Goal: Task Accomplishment & Management: Manage account settings

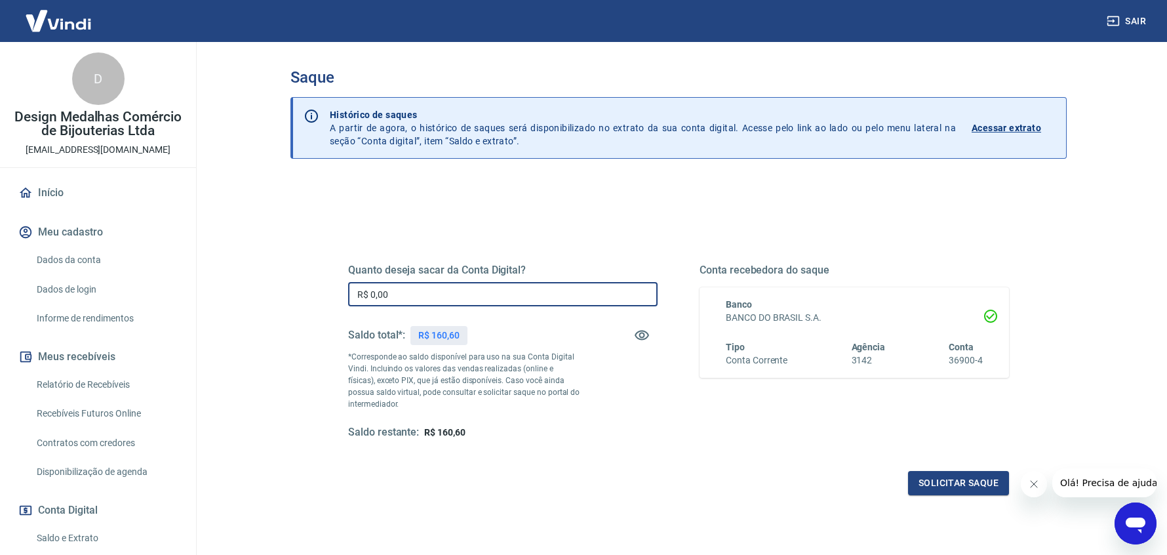
click at [464, 295] on input "R$ 0,00" at bounding box center [503, 294] width 310 height 24
type input "R$ 160,00"
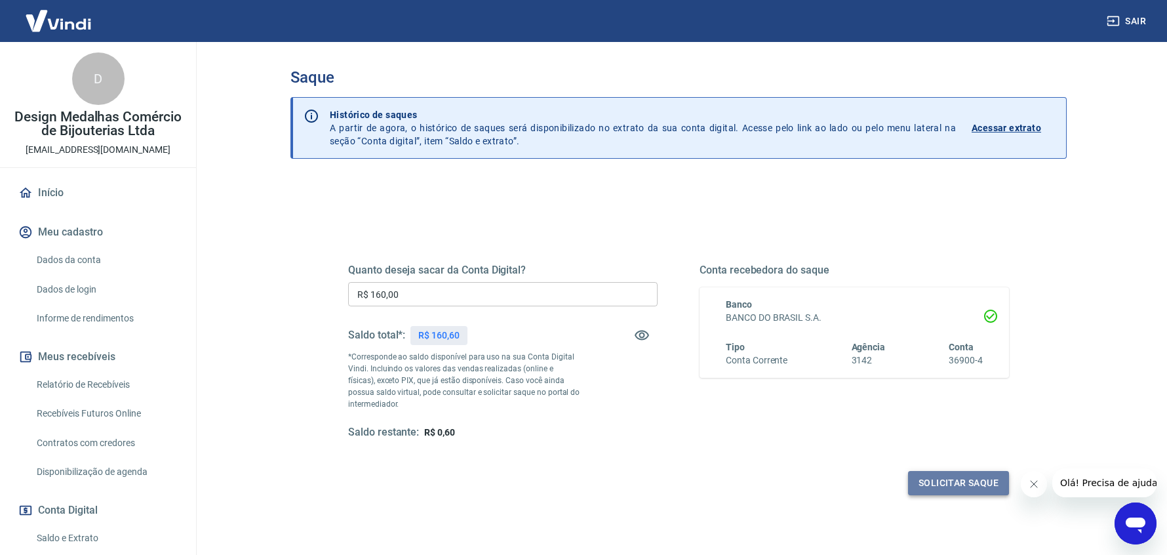
click at [958, 478] on button "Solicitar saque" at bounding box center [958, 483] width 101 height 24
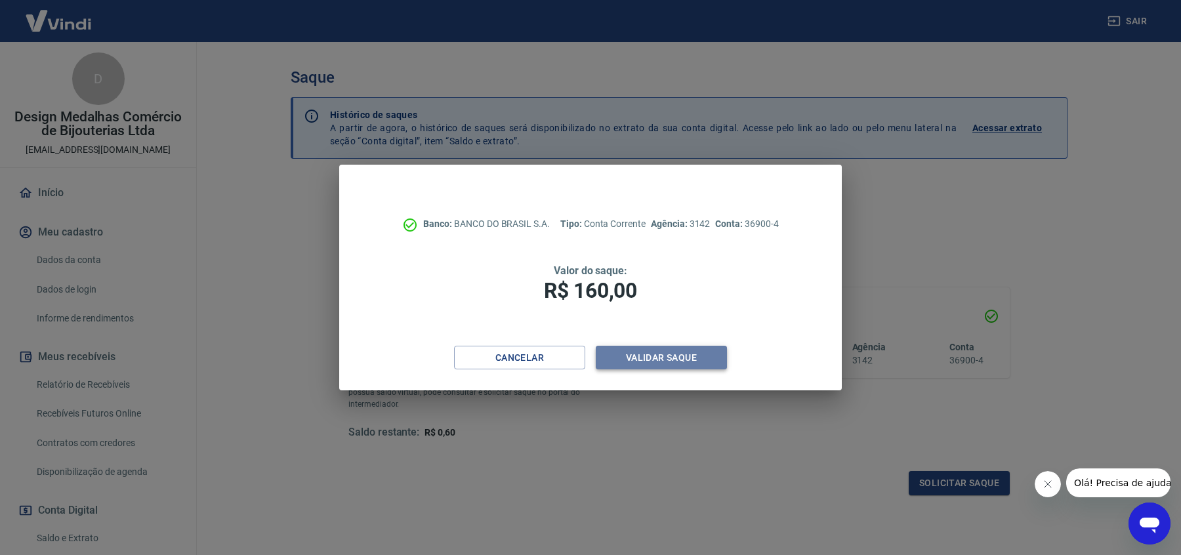
click at [662, 350] on button "Validar saque" at bounding box center [661, 358] width 131 height 24
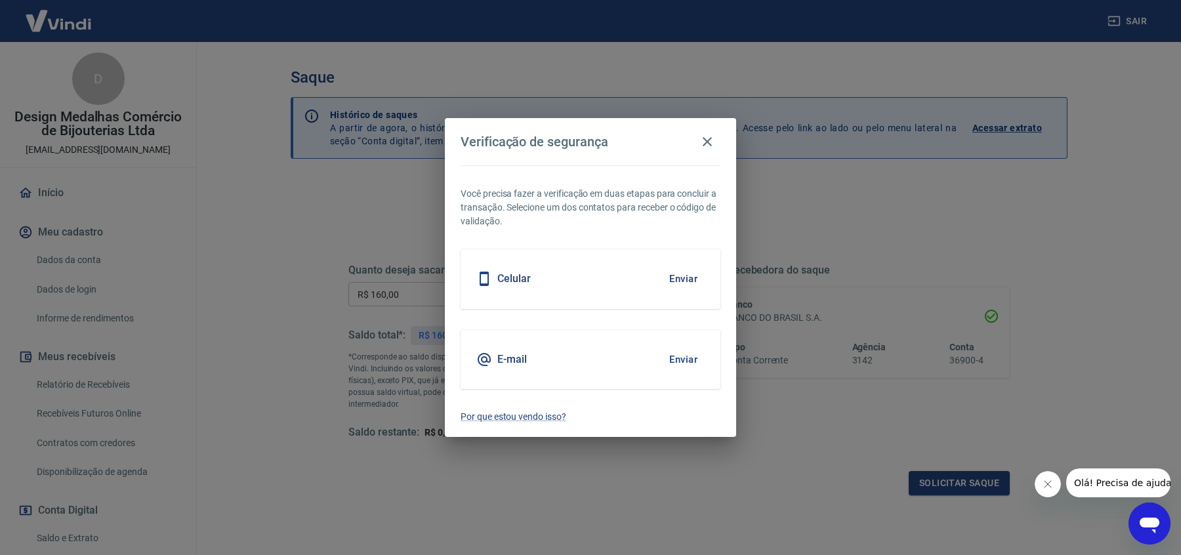
click at [480, 361] on icon at bounding box center [484, 360] width 16 height 16
click at [677, 359] on button "Enviar" at bounding box center [683, 360] width 43 height 28
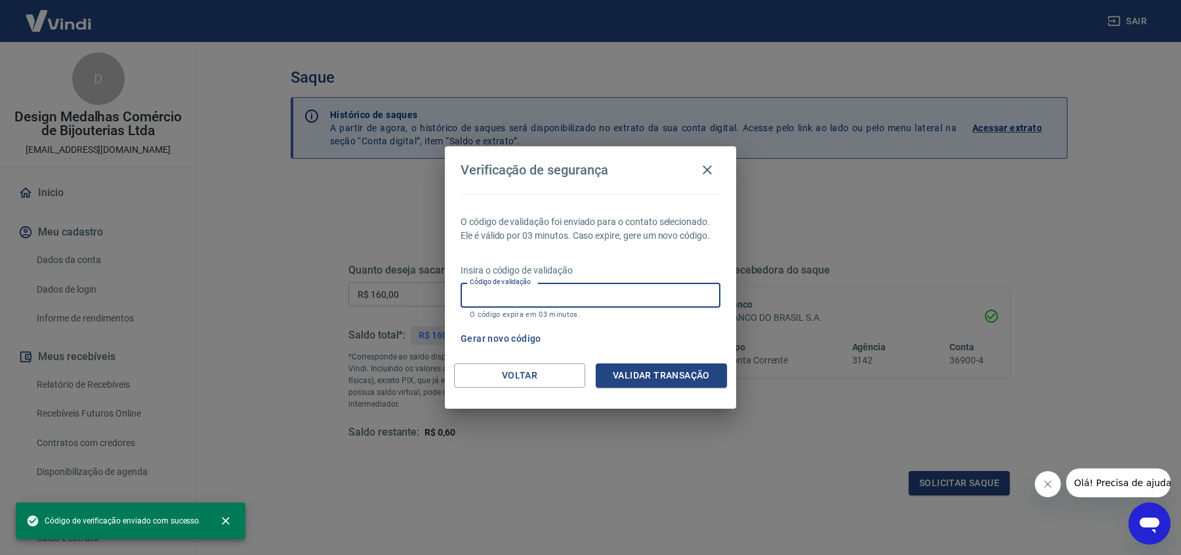
click at [597, 293] on input "Código de validação" at bounding box center [590, 295] width 260 height 24
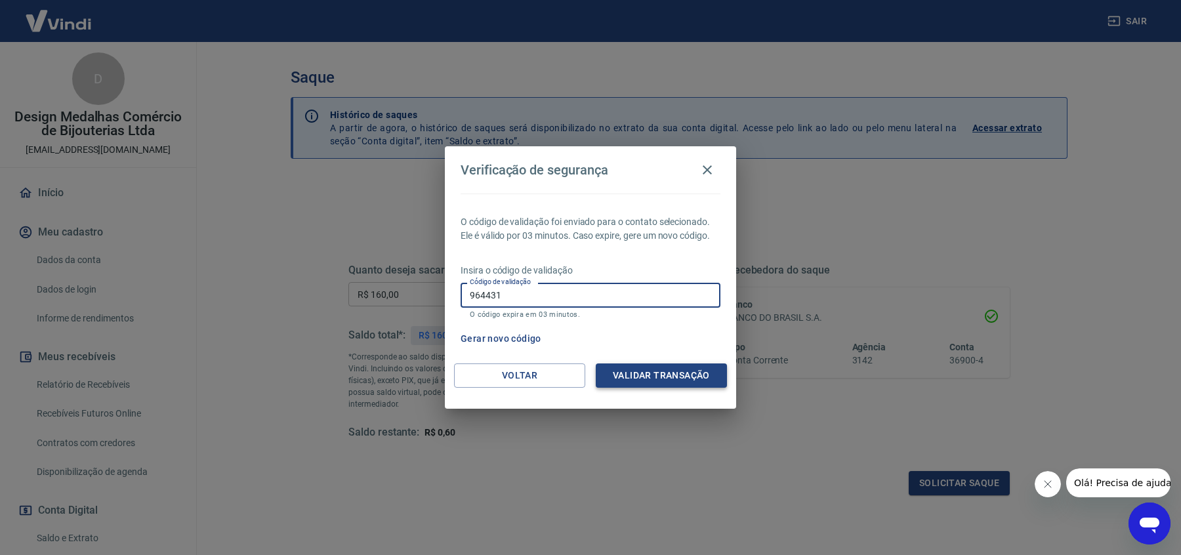
type input "964431"
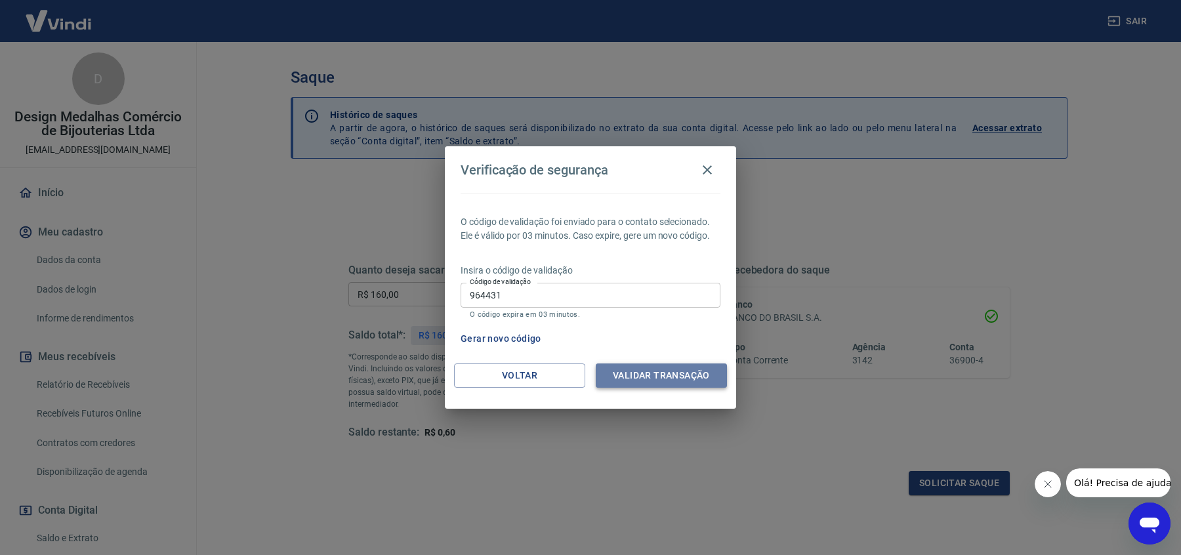
click at [686, 376] on button "Validar transação" at bounding box center [661, 375] width 131 height 24
